Goal: Transaction & Acquisition: Purchase product/service

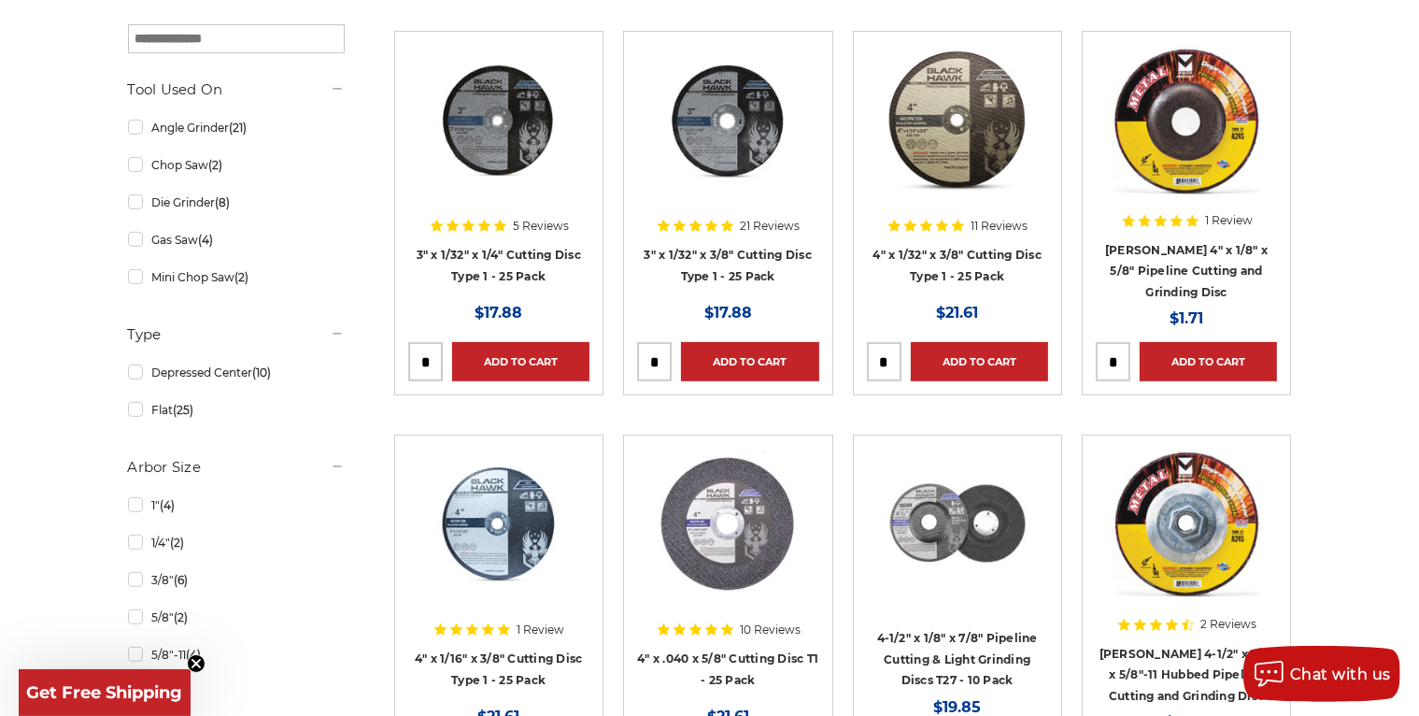
scroll to position [996, 0]
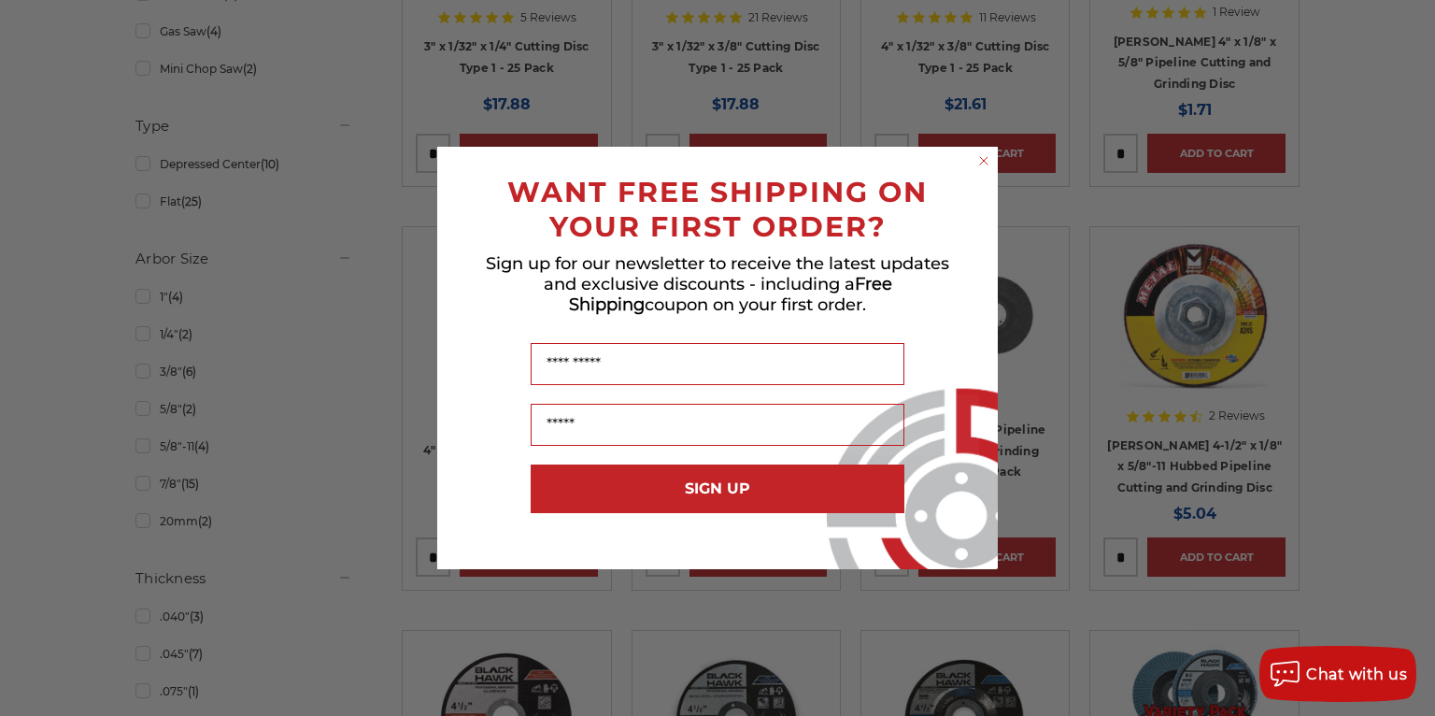
click at [988, 166] on circle "Close dialog" at bounding box center [984, 161] width 18 height 18
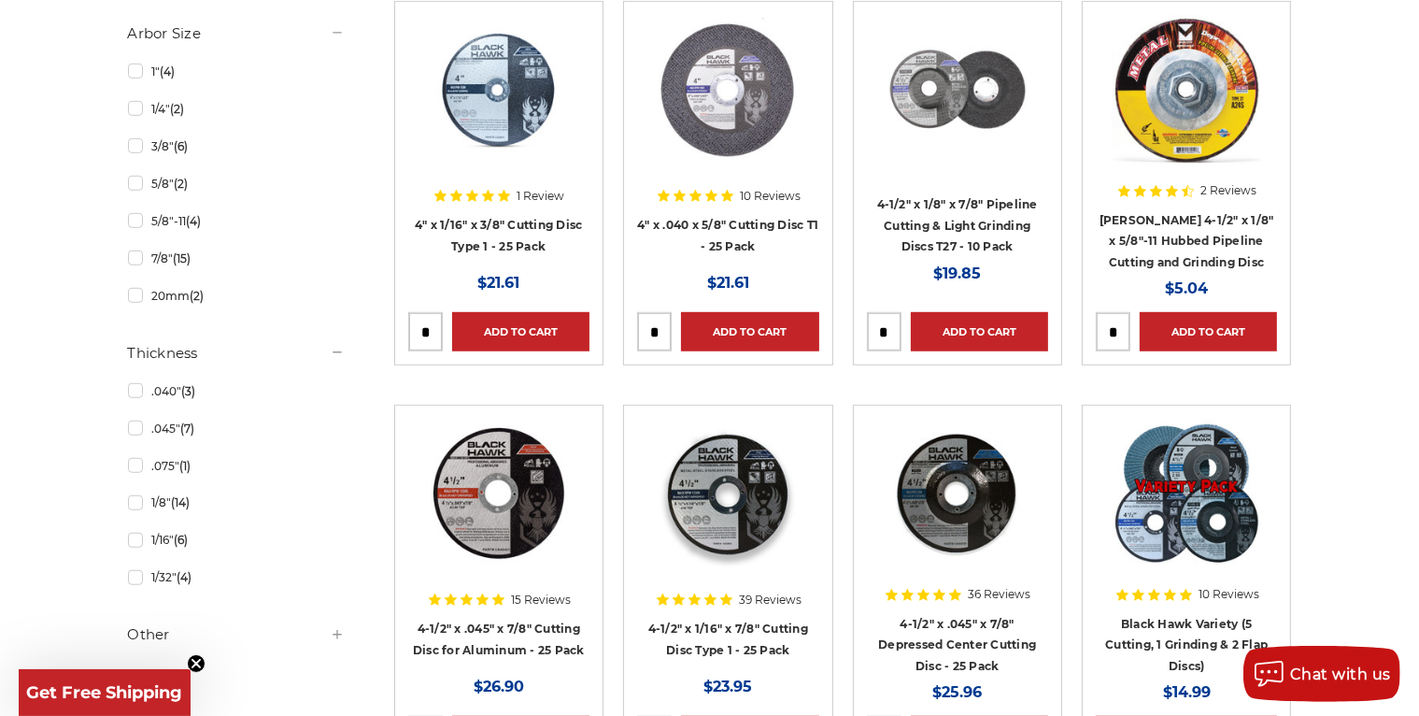
scroll to position [1246, 0]
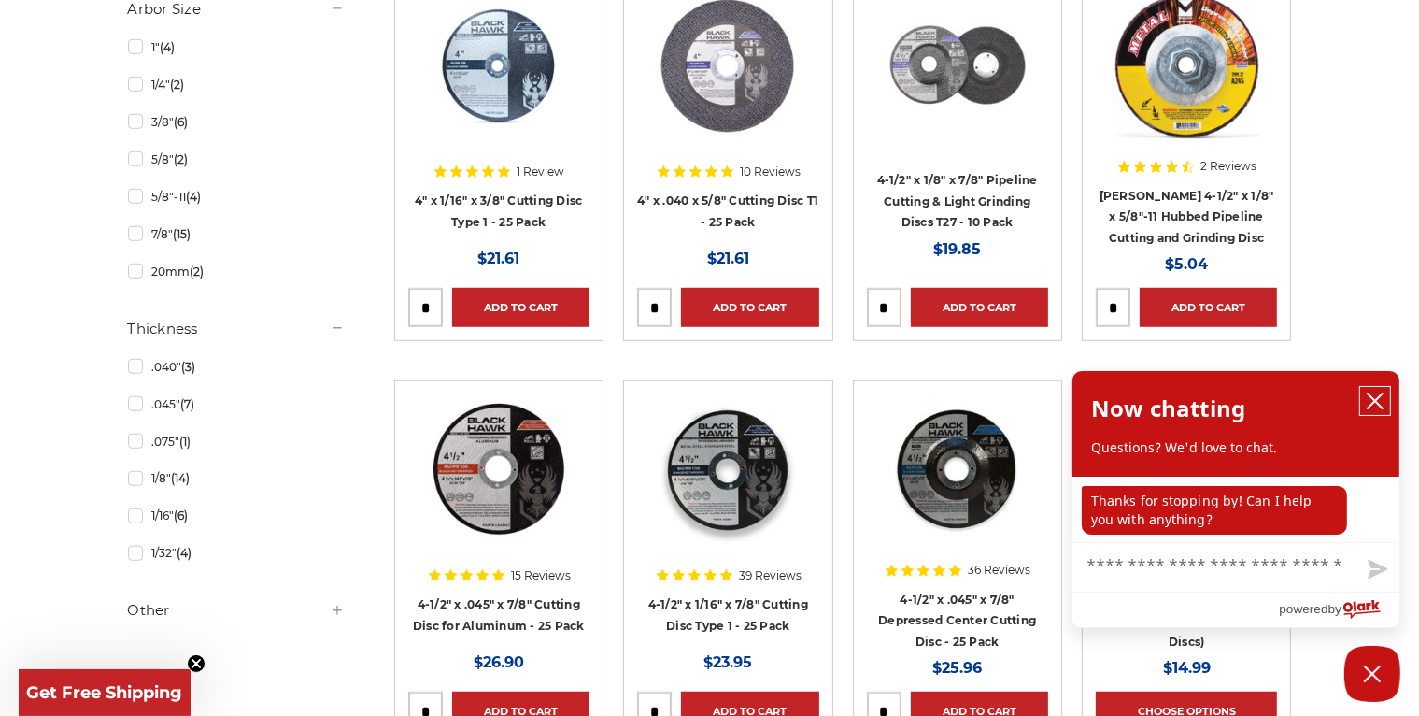
click at [1387, 400] on button "close chatbox" at bounding box center [1375, 401] width 30 height 28
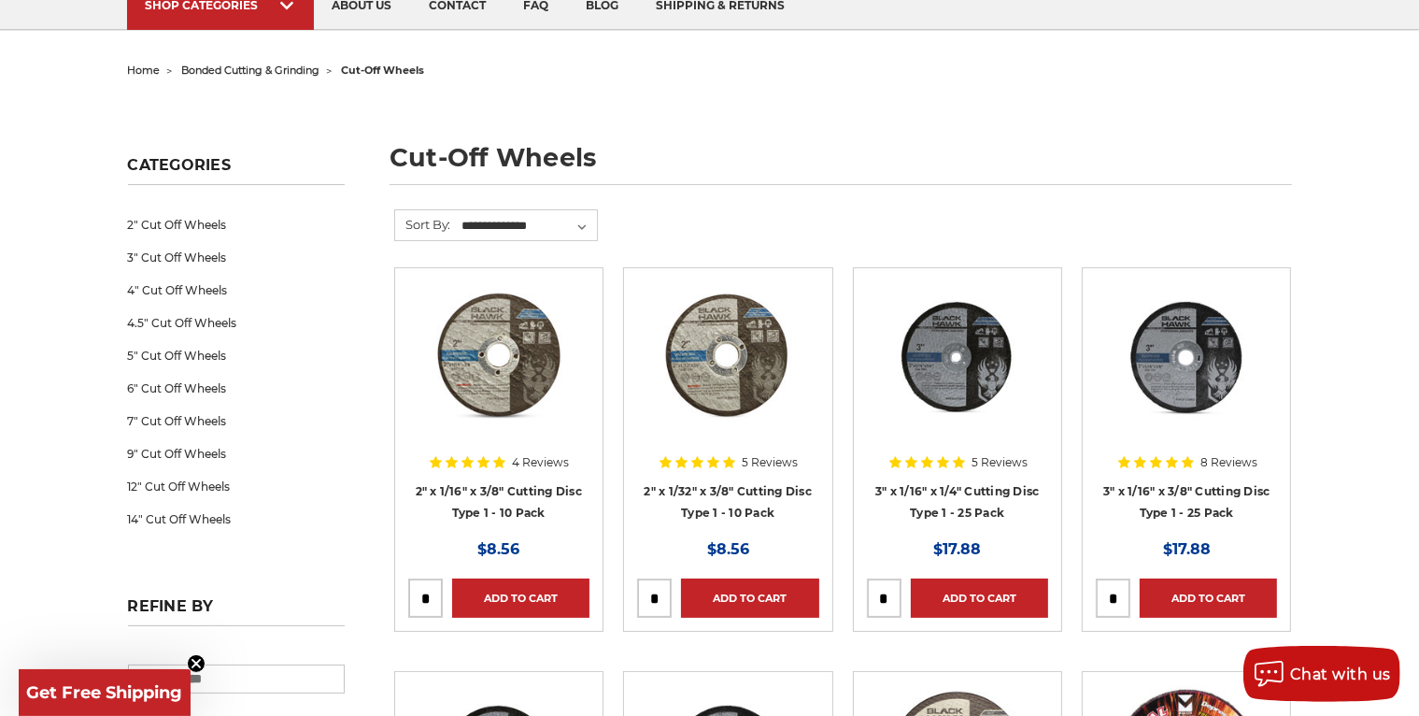
scroll to position [0, 0]
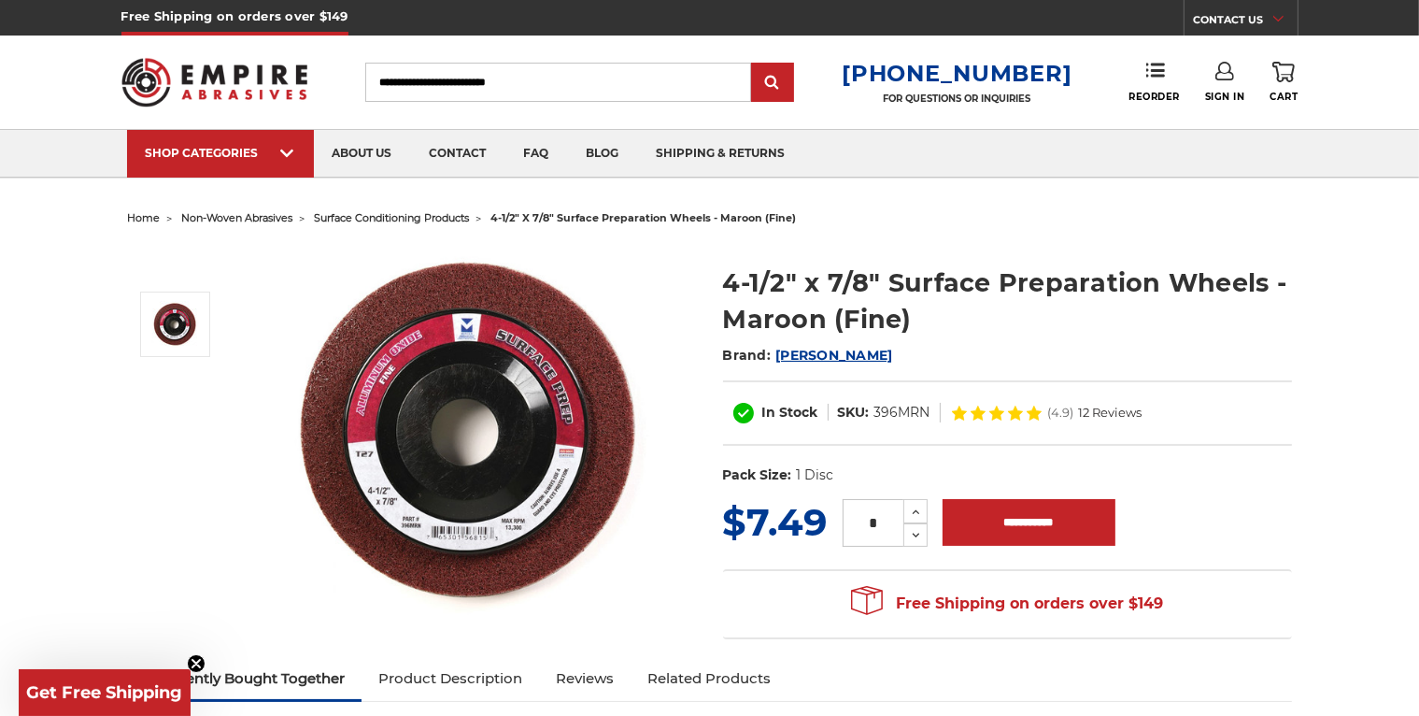
click at [590, 65] on input "Search" at bounding box center [558, 82] width 386 height 39
click at [590, 71] on input "Search" at bounding box center [558, 82] width 386 height 39
type input "*****"
click at [754, 64] on input "submit" at bounding box center [772, 82] width 37 height 37
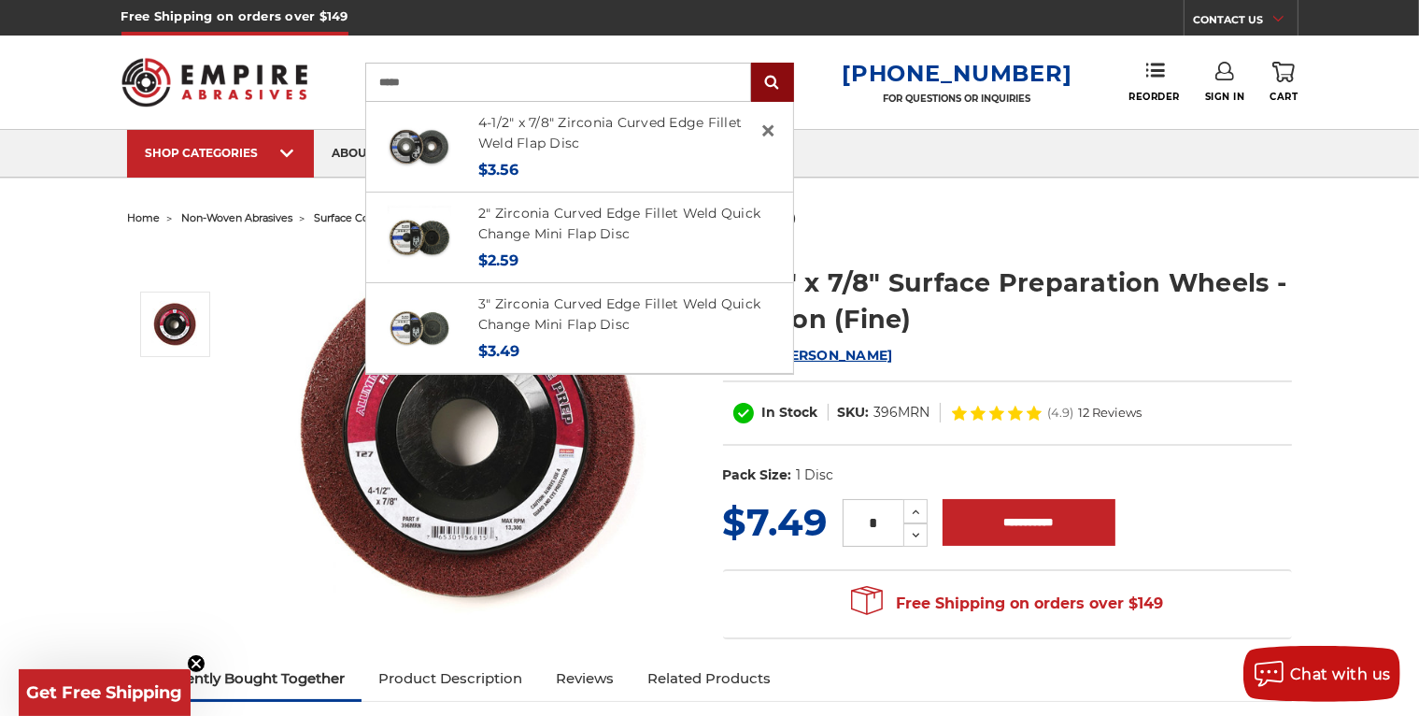
click at [769, 90] on input "submit" at bounding box center [772, 82] width 37 height 37
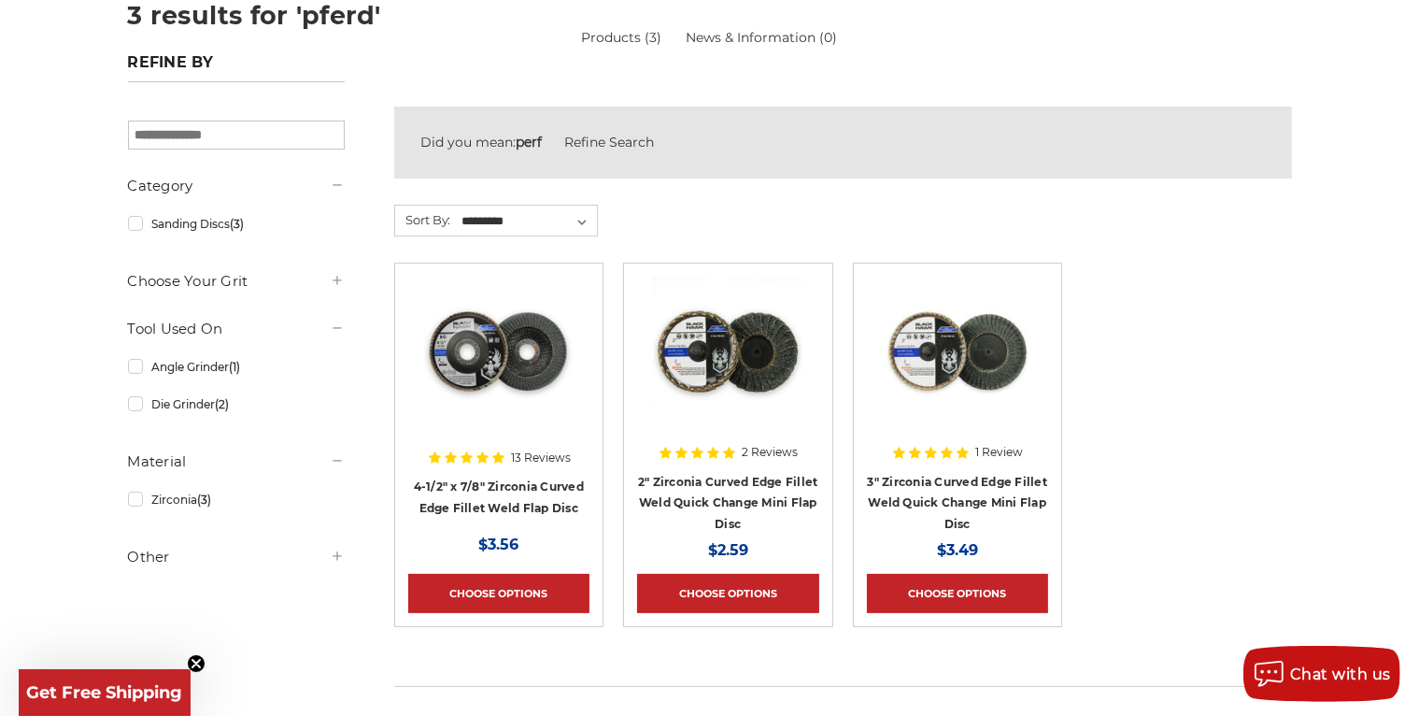
scroll to position [249, 0]
